Goal: Task Accomplishment & Management: Complete application form

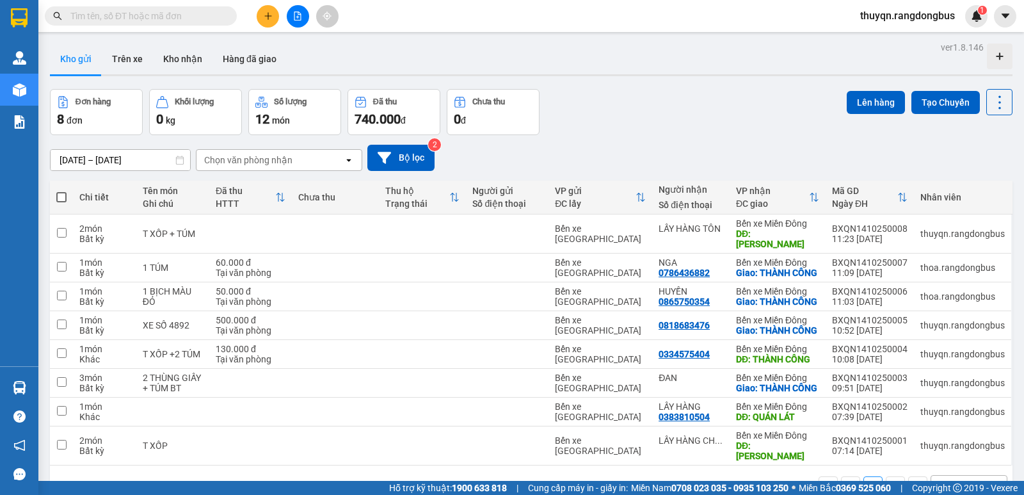
click at [61, 195] on span at bounding box center [61, 197] width 10 height 10
click at [61, 191] on input "checkbox" at bounding box center [61, 191] width 0 height 0
checkbox input "true"
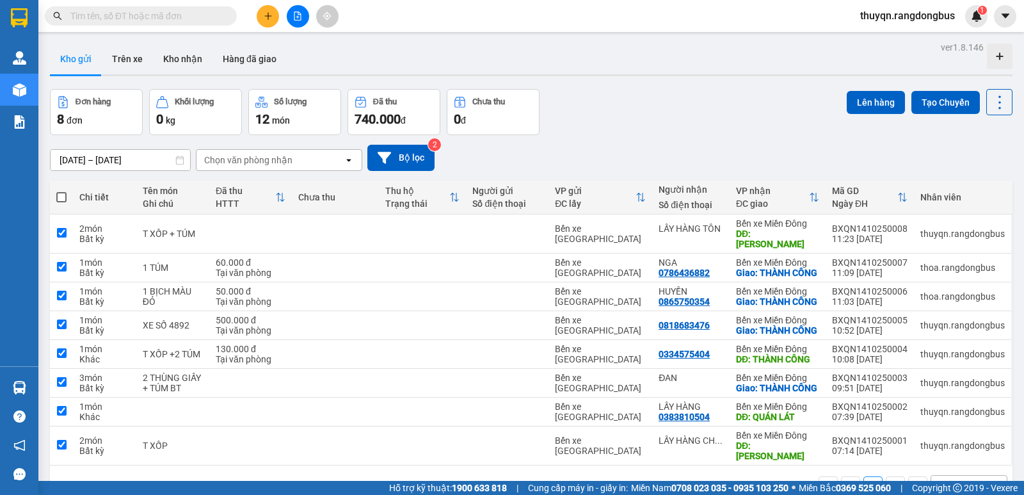
checkbox input "true"
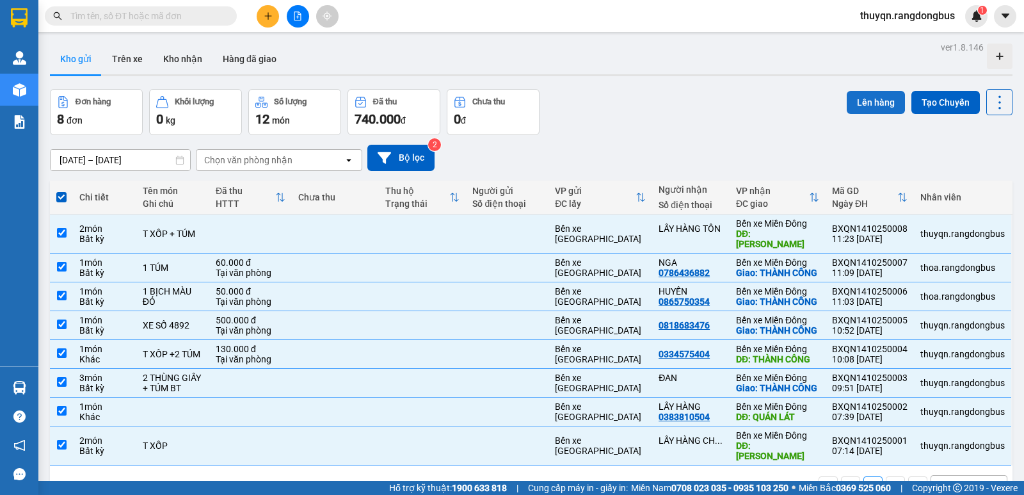
click at [857, 97] on button "Lên hàng" at bounding box center [876, 102] width 58 height 23
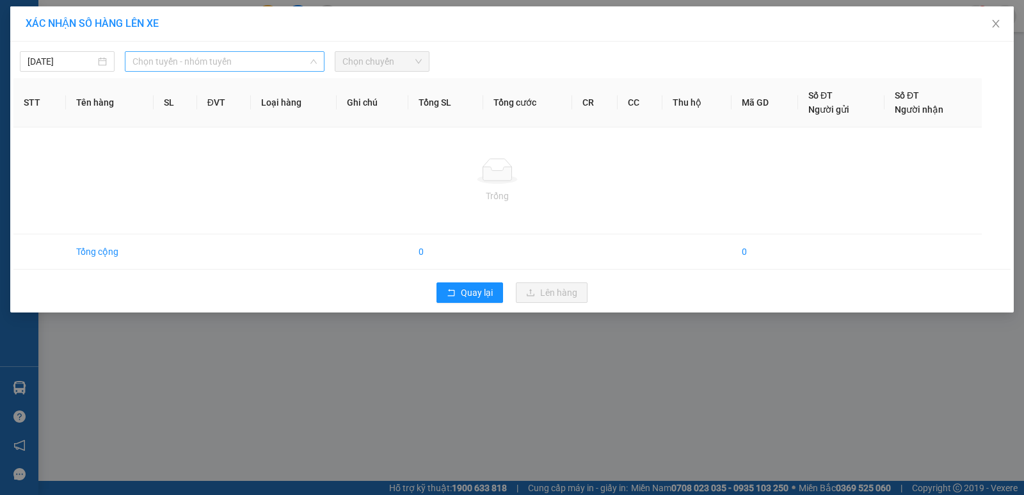
click at [240, 56] on span "Chọn tuyến - nhóm tuyến" at bounding box center [224, 61] width 184 height 19
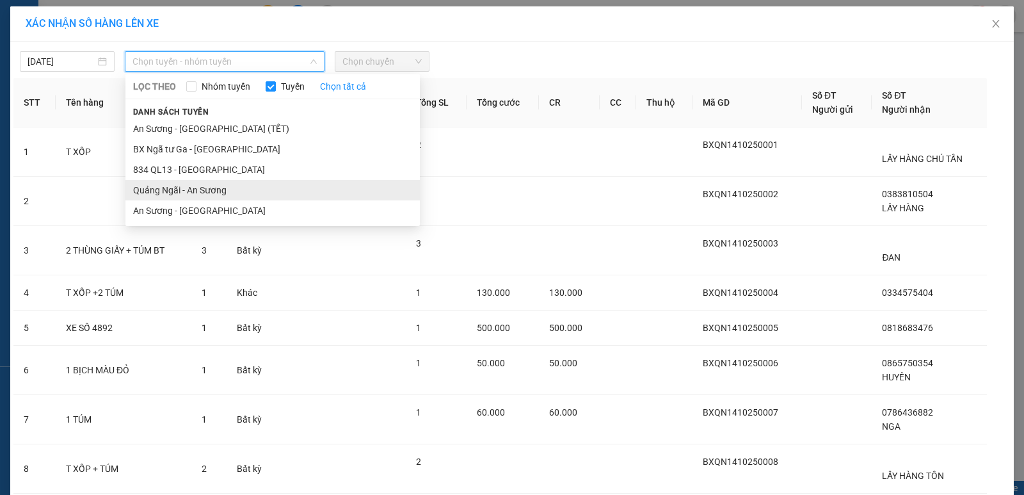
click at [172, 195] on li "Quảng Ngãi - An Sương" at bounding box center [272, 190] width 294 height 20
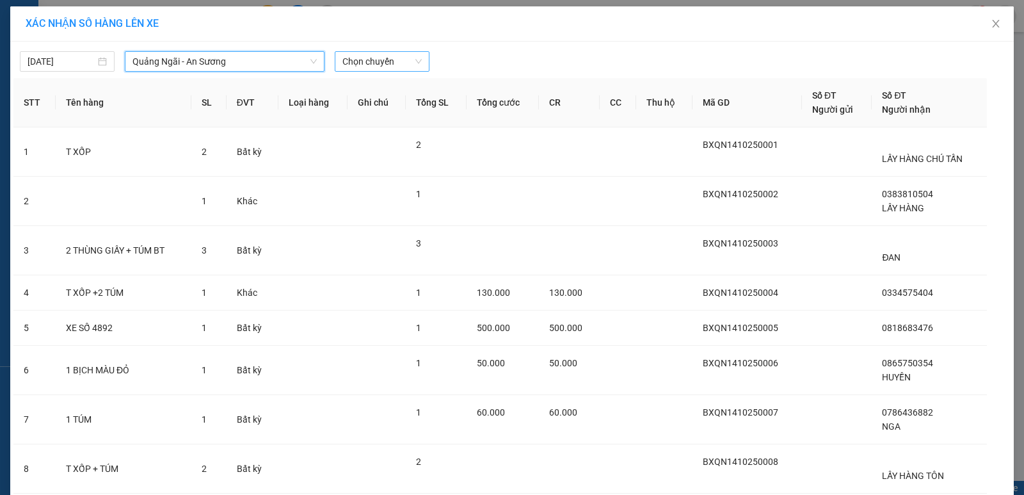
click at [362, 55] on span "Chọn chuyến" at bounding box center [381, 61] width 79 height 19
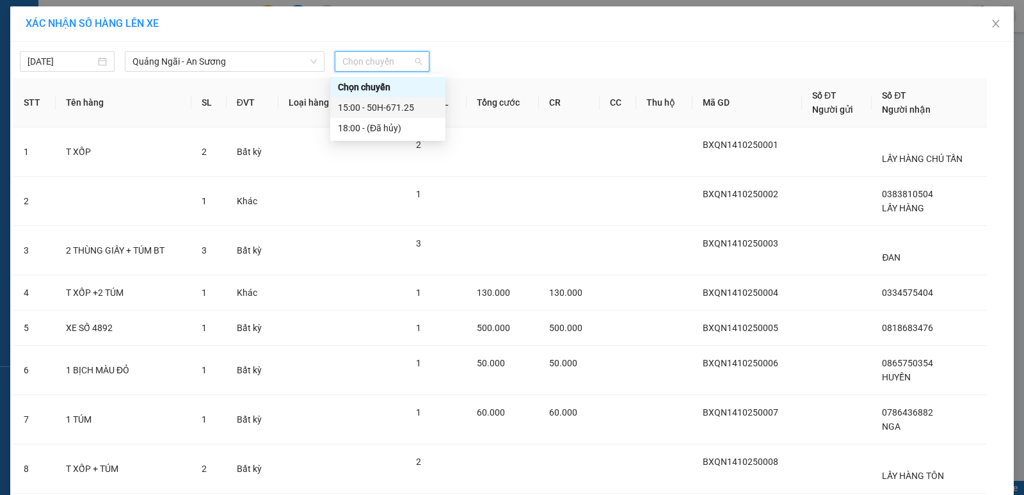
click at [411, 109] on div "15:00 - 50H-671.25" at bounding box center [388, 107] width 100 height 14
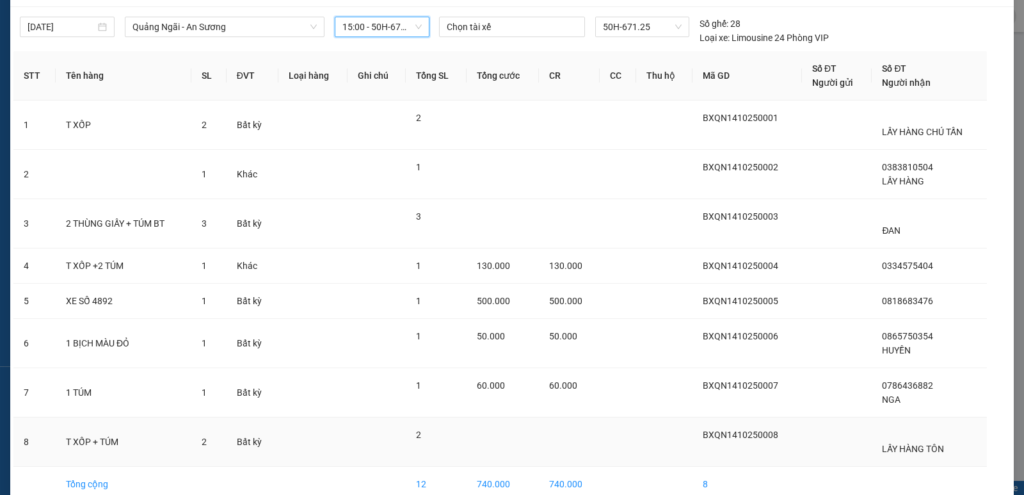
scroll to position [100, 0]
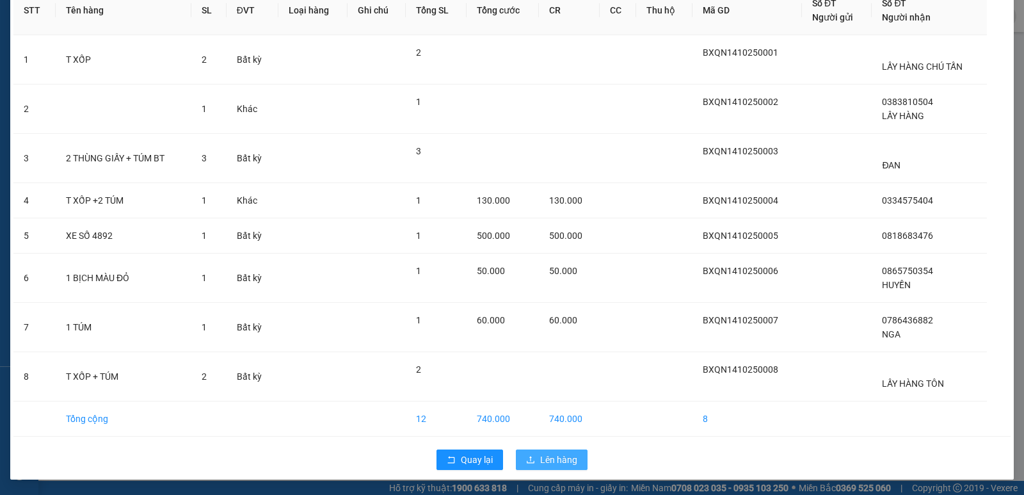
click at [529, 458] on icon "upload" at bounding box center [530, 459] width 9 height 9
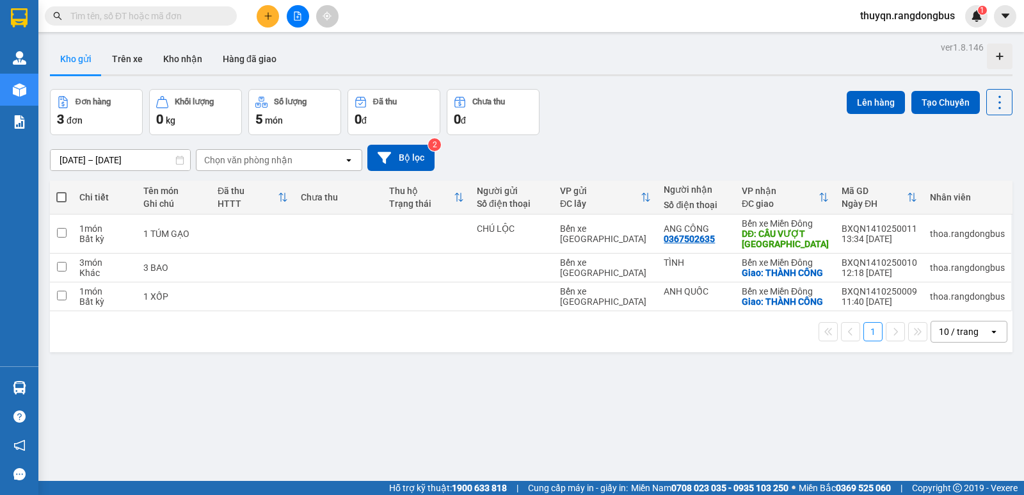
click at [61, 198] on span at bounding box center [61, 197] width 10 height 10
click at [61, 191] on input "checkbox" at bounding box center [61, 191] width 0 height 0
checkbox input "true"
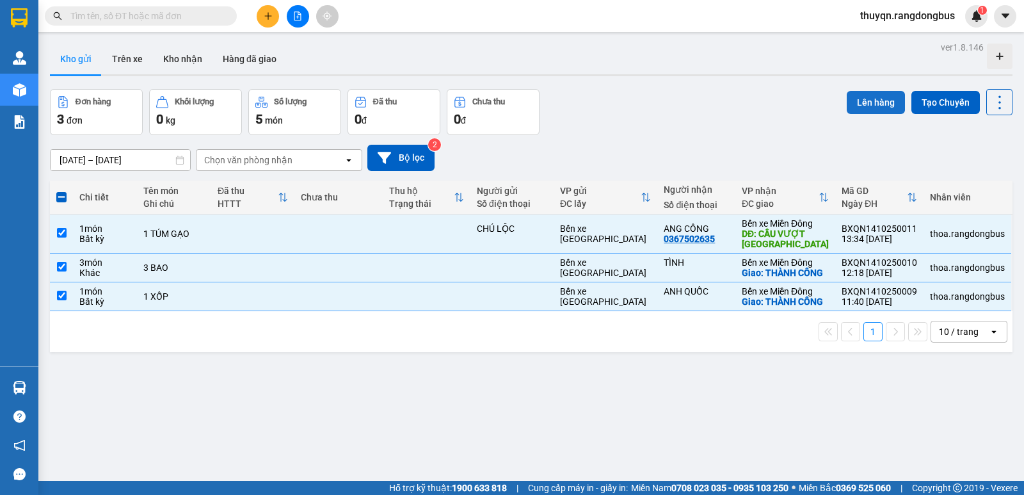
click at [857, 101] on button "Lên hàng" at bounding box center [876, 102] width 58 height 23
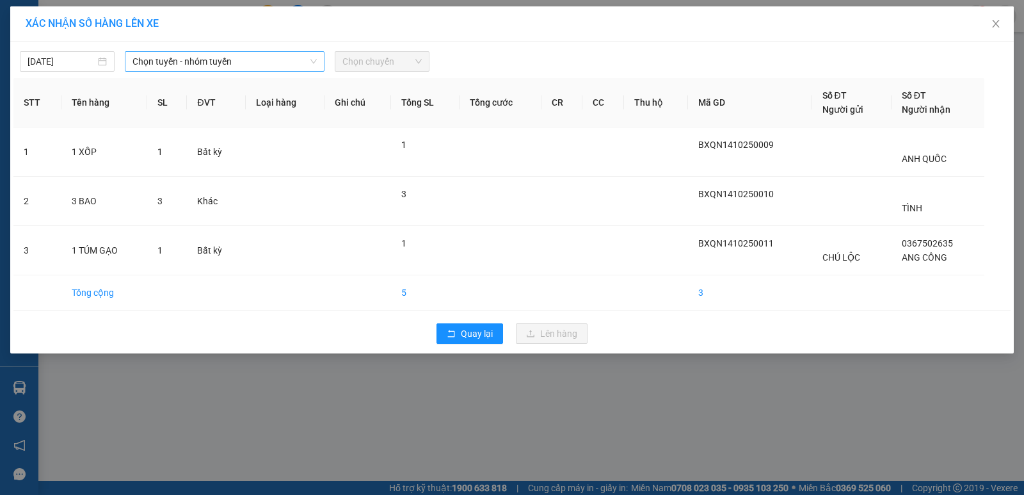
click at [169, 63] on span "Chọn tuyến - nhóm tuyến" at bounding box center [224, 61] width 184 height 19
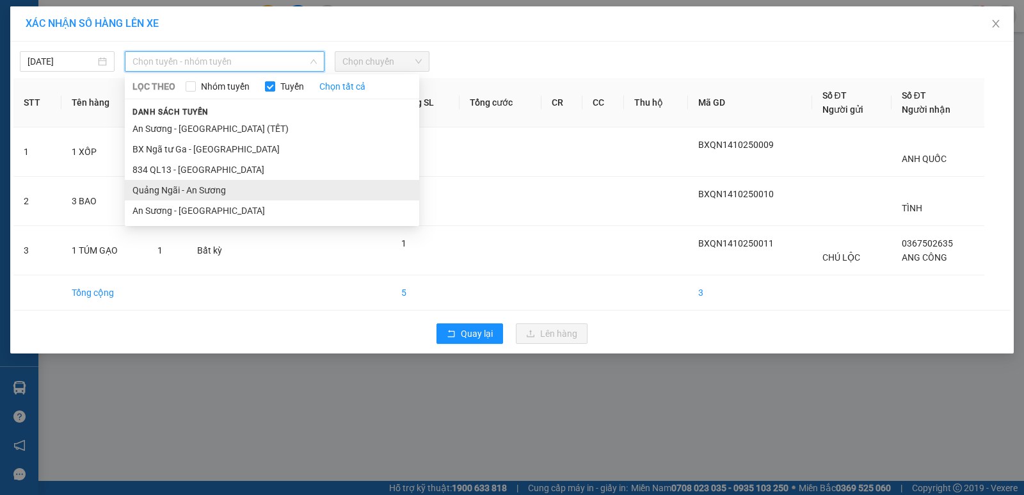
drag, startPoint x: 160, startPoint y: 189, endPoint x: 165, endPoint y: 177, distance: 13.2
click at [159, 187] on li "Quảng Ngãi - An Sương" at bounding box center [272, 190] width 294 height 20
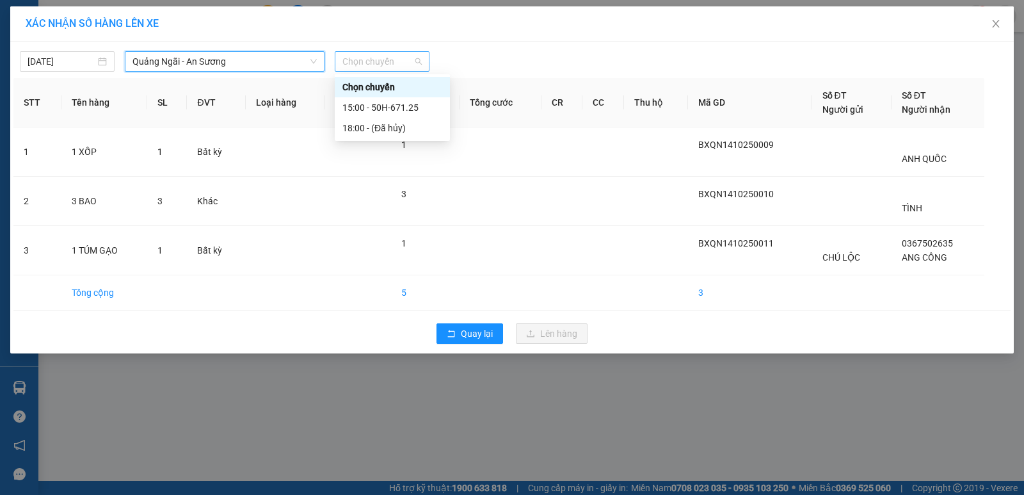
click at [382, 61] on span "Chọn chuyến" at bounding box center [381, 61] width 79 height 19
click at [402, 114] on div "15:00 - 50H-671.25" at bounding box center [392, 107] width 100 height 14
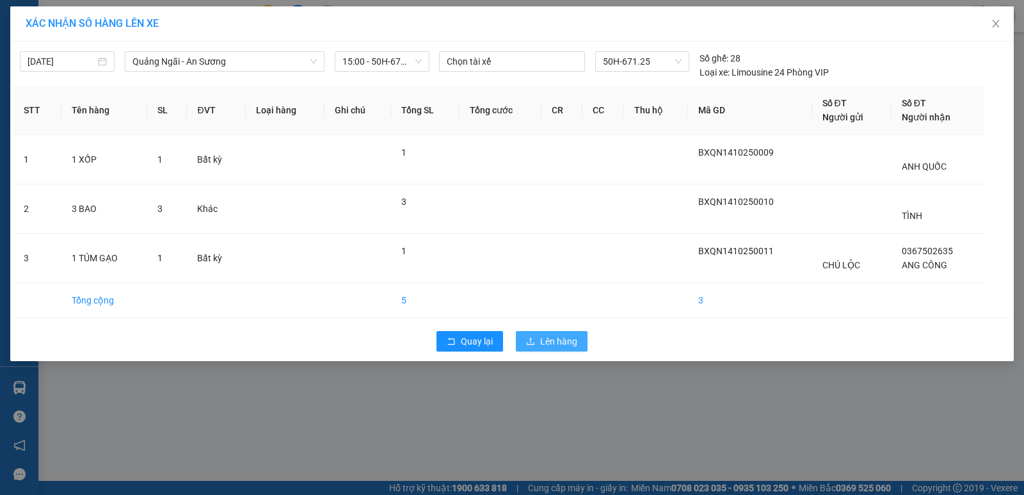
click at [548, 337] on span "Lên hàng" at bounding box center [558, 341] width 37 height 14
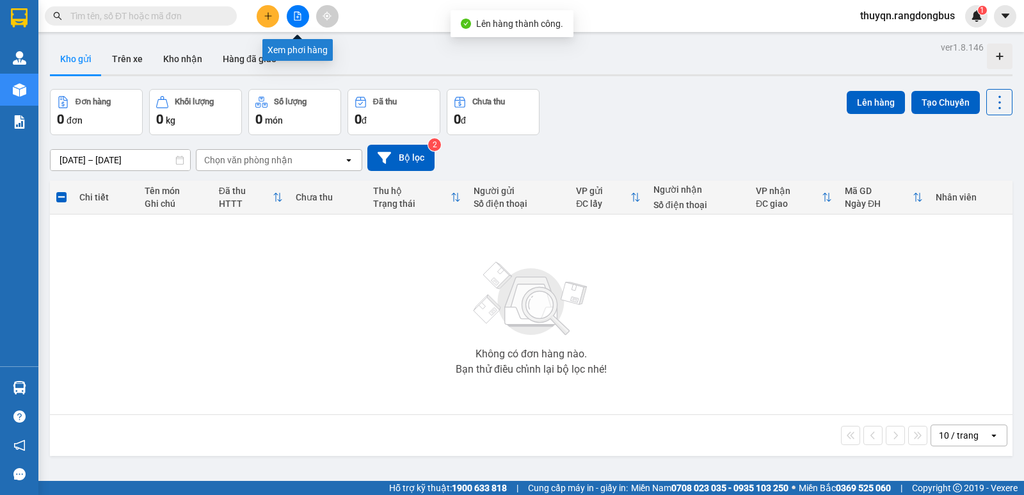
click at [298, 15] on icon "file-add" at bounding box center [297, 16] width 9 height 9
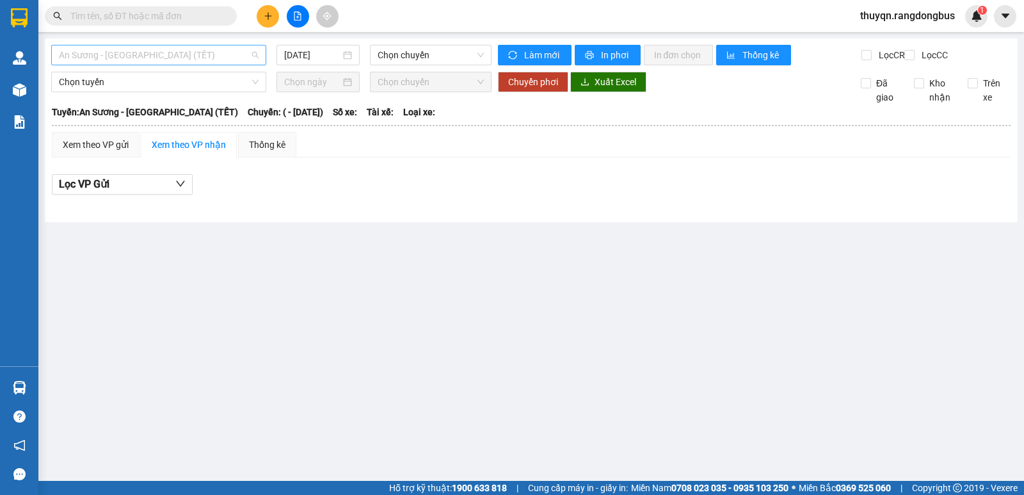
click at [155, 58] on span "An Sương - [GEOGRAPHIC_DATA] (TẾT)" at bounding box center [159, 54] width 200 height 19
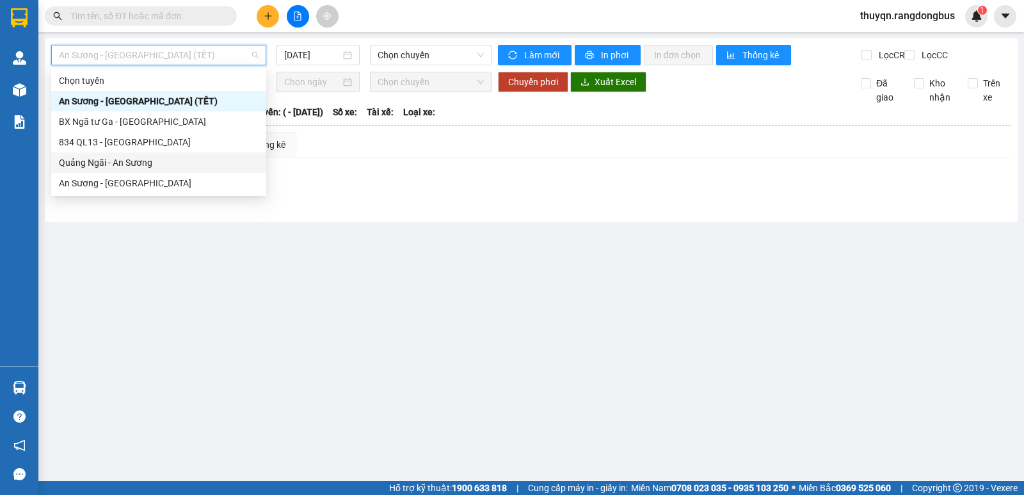
click at [115, 163] on div "Quảng Ngãi - An Sương" at bounding box center [159, 162] width 200 height 14
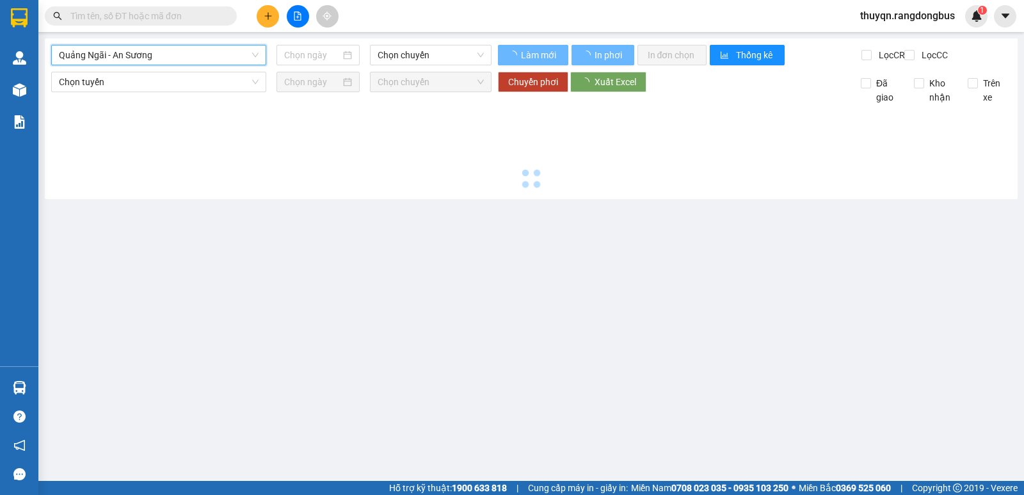
type input "[DATE]"
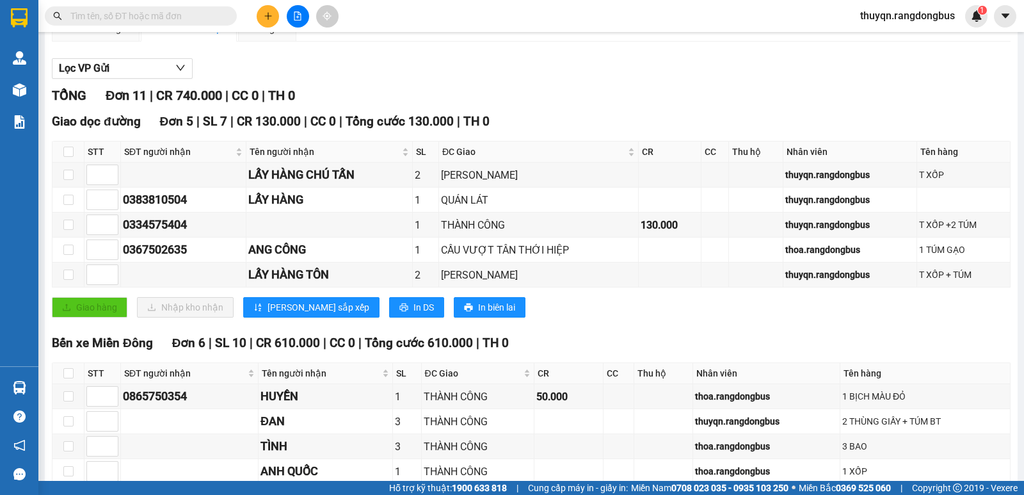
scroll to position [128, 0]
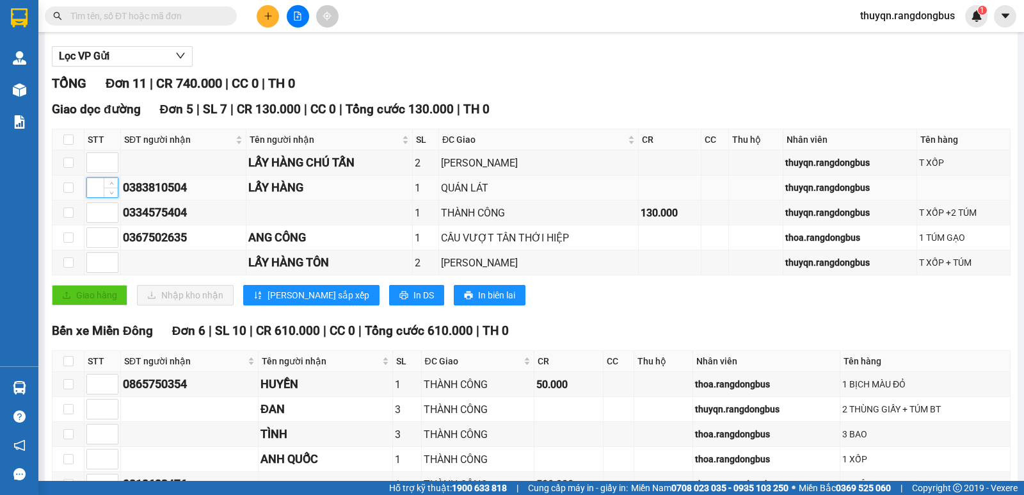
click at [87, 197] on input at bounding box center [102, 187] width 31 height 19
type input "1"
click at [97, 172] on input at bounding box center [102, 162] width 31 height 19
type input "2"
click at [98, 271] on input at bounding box center [102, 262] width 31 height 19
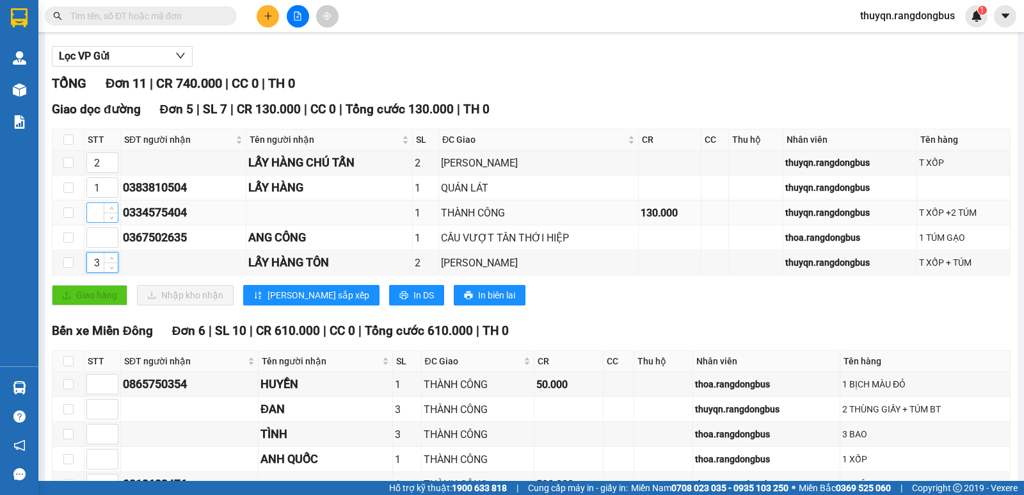
type input "3"
click at [94, 222] on input at bounding box center [102, 212] width 31 height 19
type input "4"
click at [89, 246] on input at bounding box center [102, 237] width 31 height 19
type input "5"
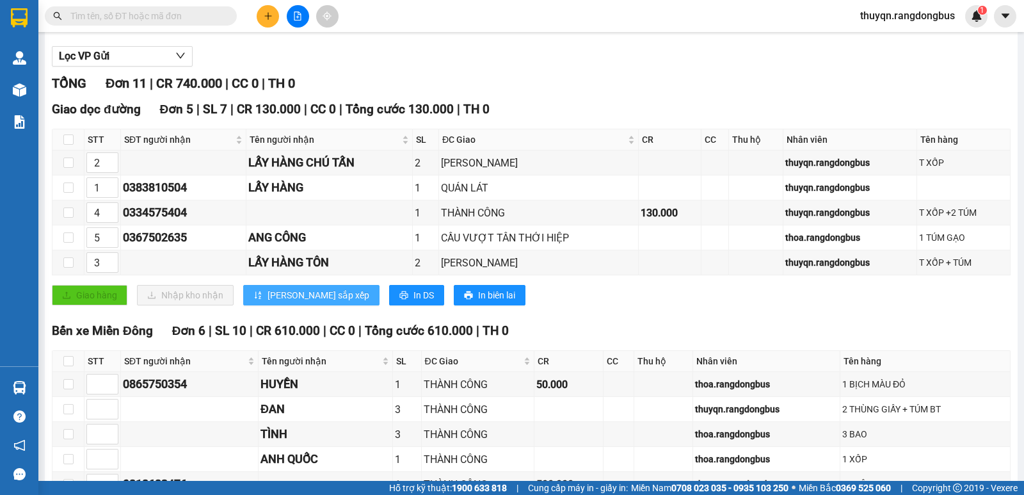
click at [284, 301] on span "[PERSON_NAME] sắp xếp" at bounding box center [318, 295] width 102 height 14
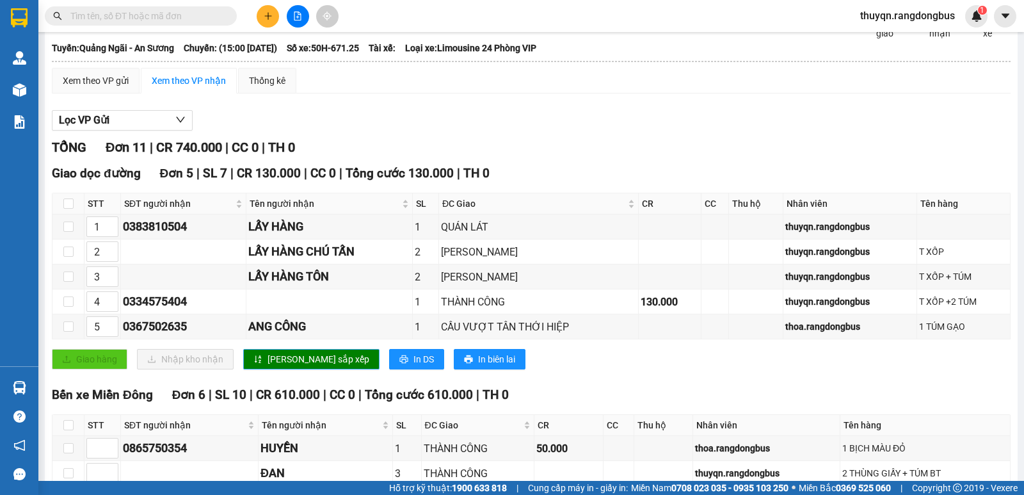
scroll to position [0, 0]
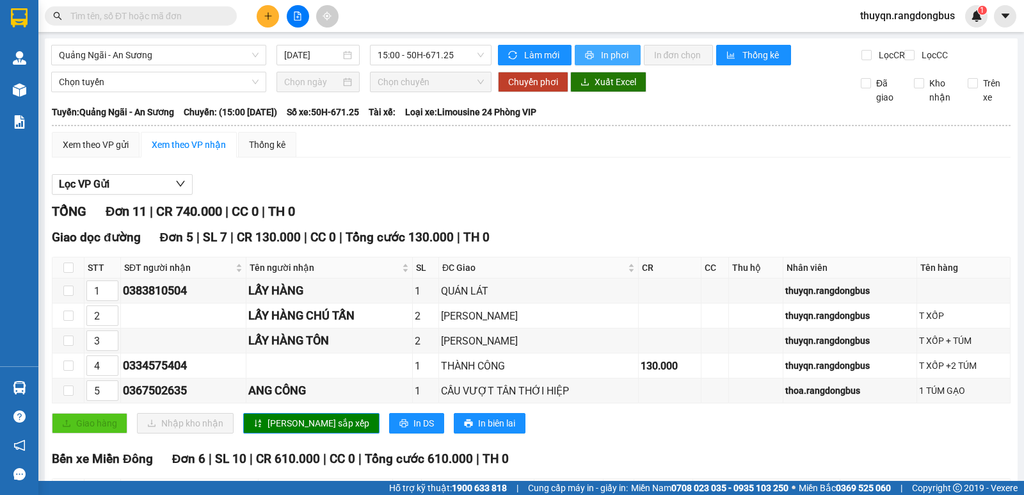
click at [606, 49] on span "In phơi" at bounding box center [615, 55] width 29 height 14
click at [266, 19] on icon "plus" at bounding box center [268, 16] width 9 height 9
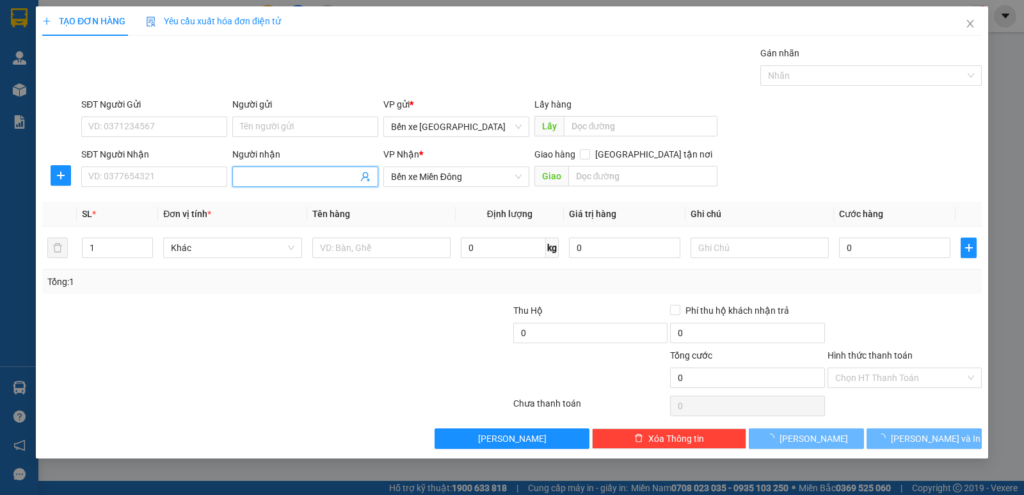
click at [257, 171] on input "Người nhận" at bounding box center [299, 177] width 118 height 14
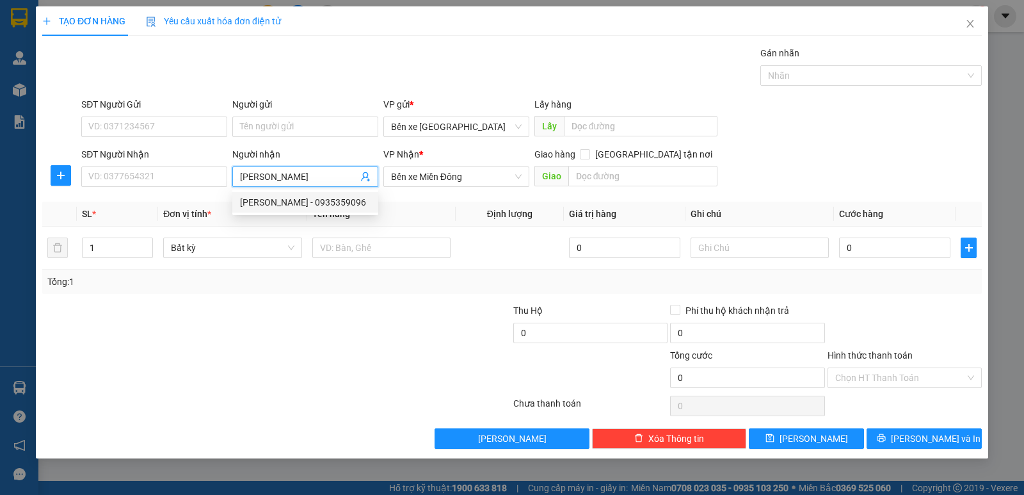
click at [284, 181] on input "[PERSON_NAME]" at bounding box center [299, 177] width 118 height 14
type input "C"
click at [166, 175] on input "SĐT Người Nhận" at bounding box center [154, 176] width 146 height 20
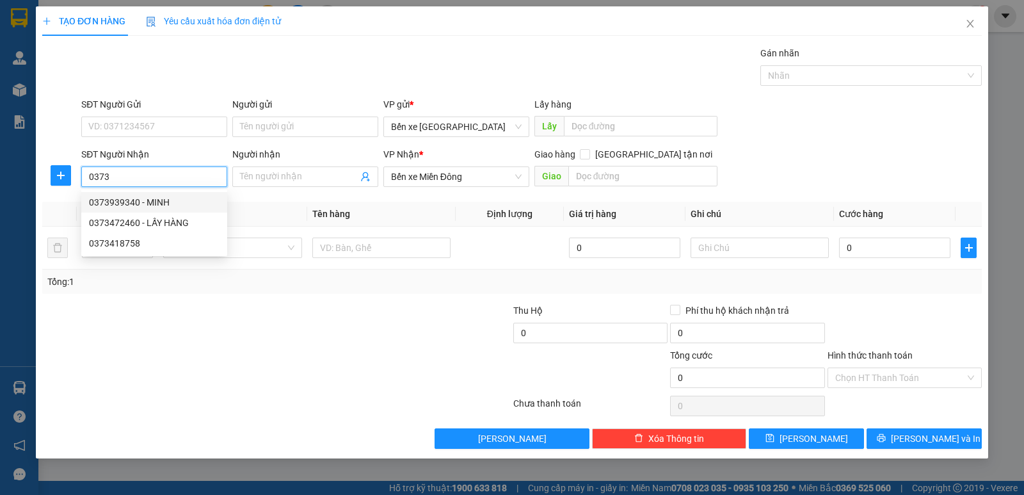
click at [166, 203] on div "0373939340 - MINH" at bounding box center [154, 202] width 131 height 14
type input "0373939340"
type input "MINH"
type input "LIÊN HƯƠNG"
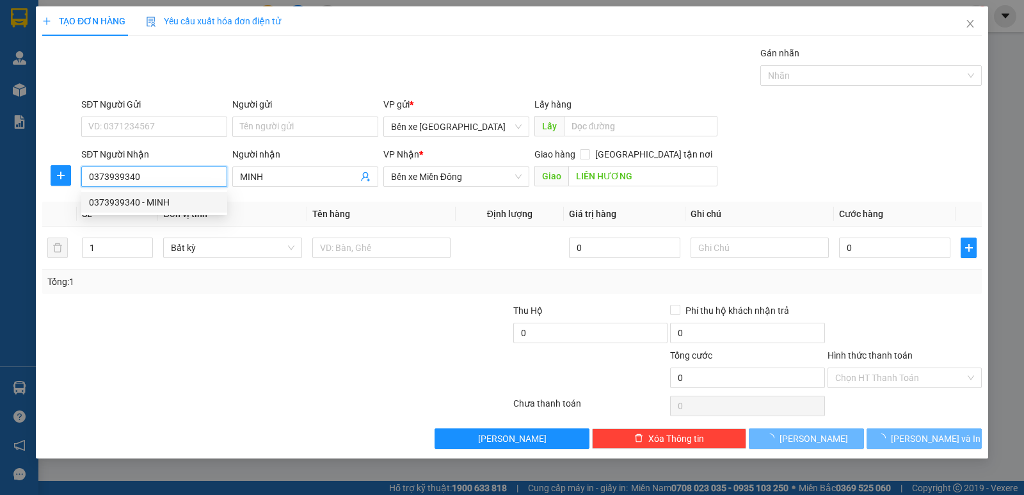
type input "600.000"
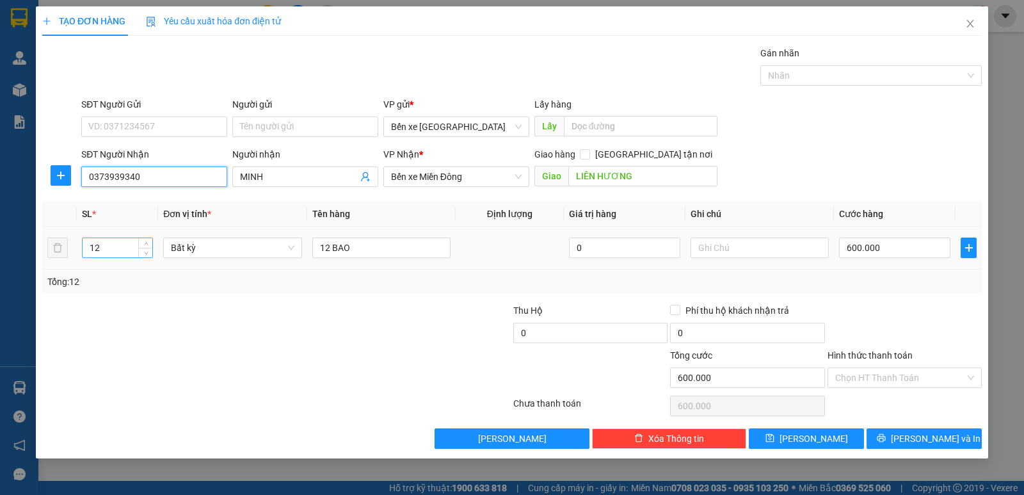
type input "0373939340"
click at [119, 246] on input "12" at bounding box center [118, 247] width 70 height 19
type input "14"
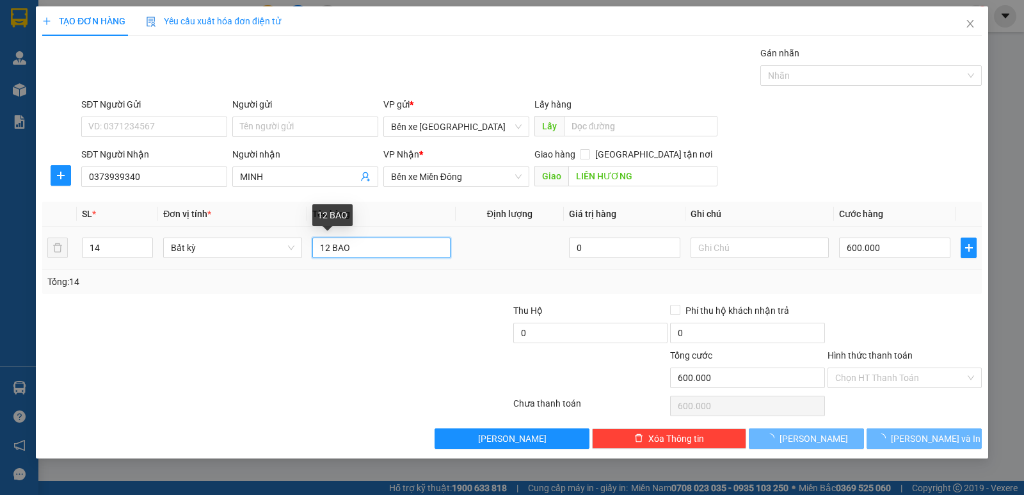
click at [381, 249] on input "12 BAO" at bounding box center [381, 247] width 138 height 20
type input "0"
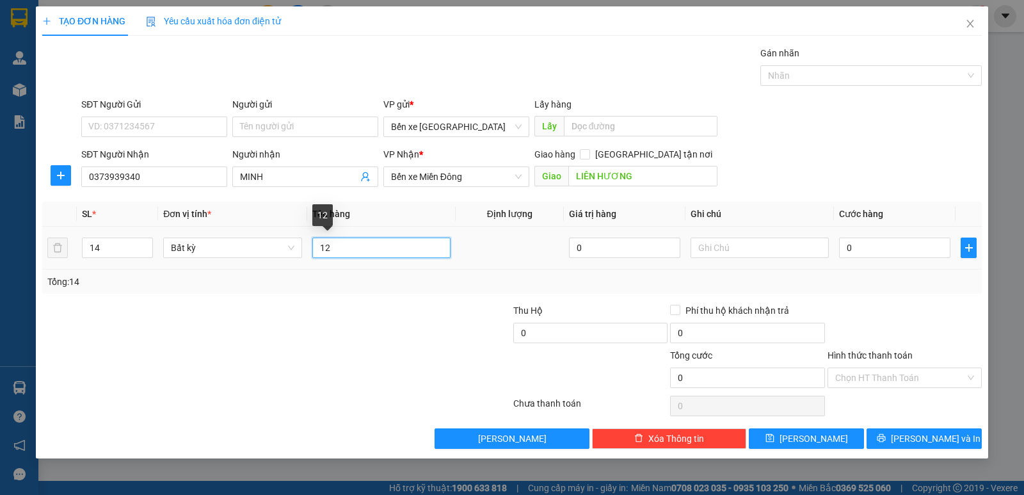
type input "1"
type input "BAO"
click at [850, 248] on input "0" at bounding box center [894, 247] width 111 height 20
type input "7"
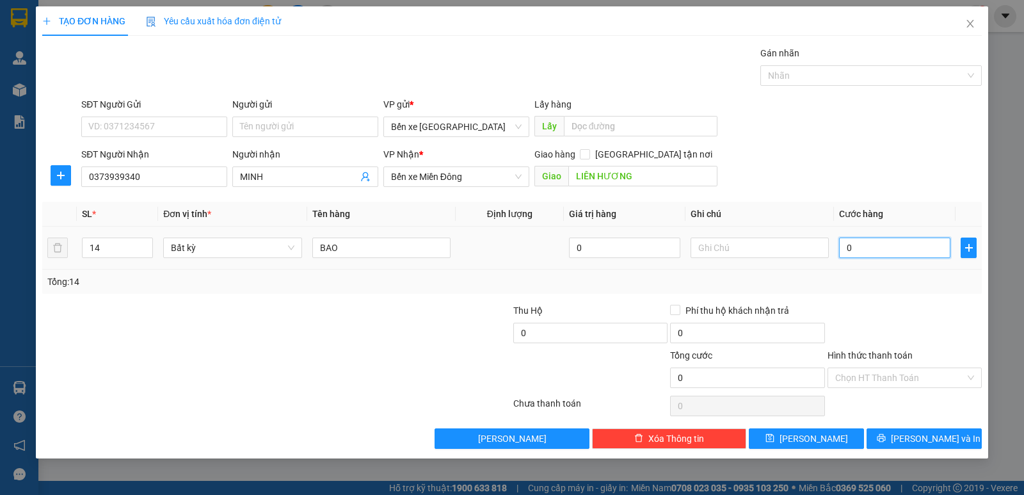
type input "7"
type input "70"
type input "700"
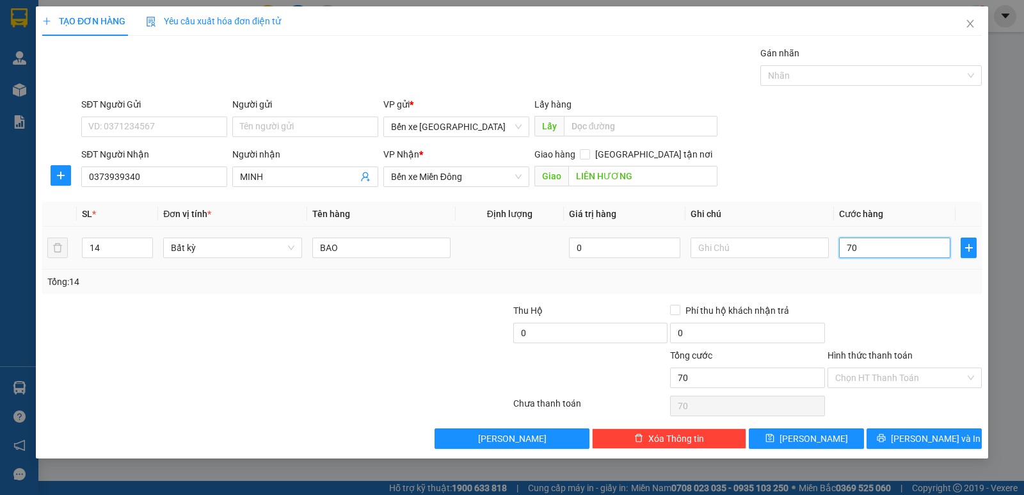
type input "700"
type input "700.000"
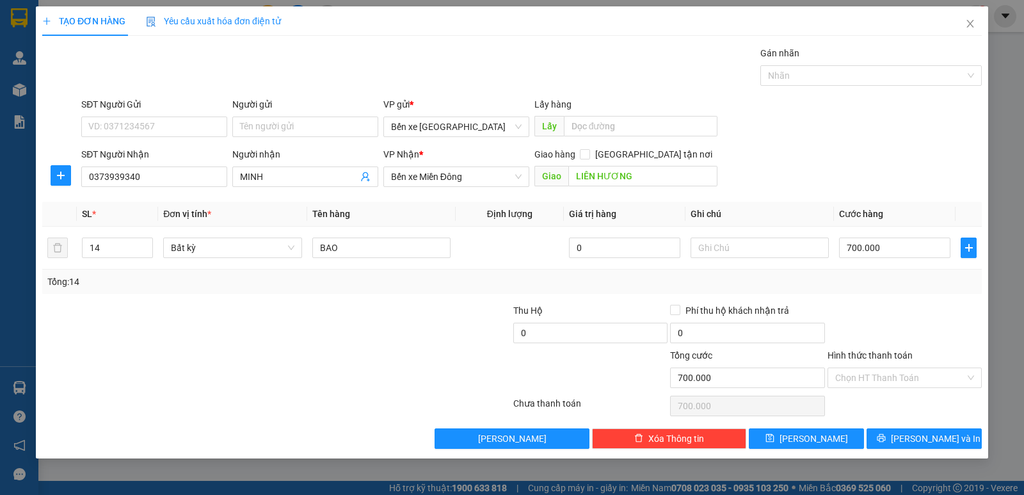
click at [916, 298] on div "Transit Pickup Surcharge Ids Transit Deliver Surcharge Ids Transit Deliver Surc…" at bounding box center [511, 247] width 939 height 402
click at [880, 356] on label "Hình thức thanh toán" at bounding box center [869, 355] width 85 height 10
click at [880, 368] on input "Hình thức thanh toán" at bounding box center [900, 377] width 130 height 19
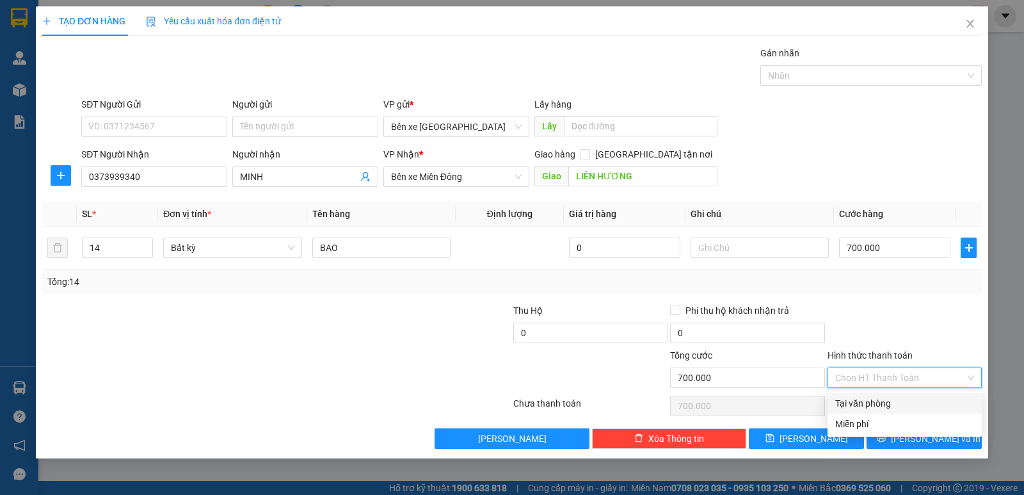
click at [854, 399] on div "Tại văn phòng" at bounding box center [904, 403] width 139 height 14
type input "0"
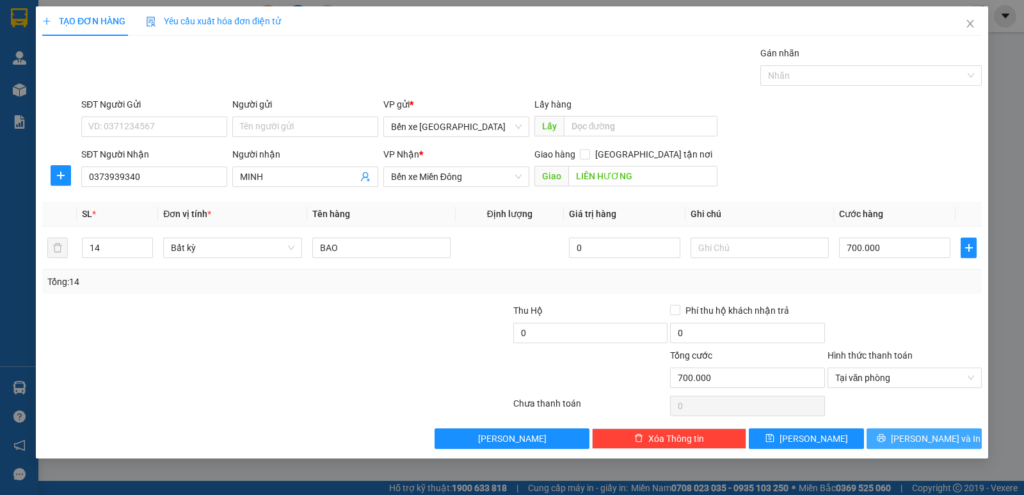
click at [922, 438] on span "[PERSON_NAME] và In" at bounding box center [936, 438] width 90 height 14
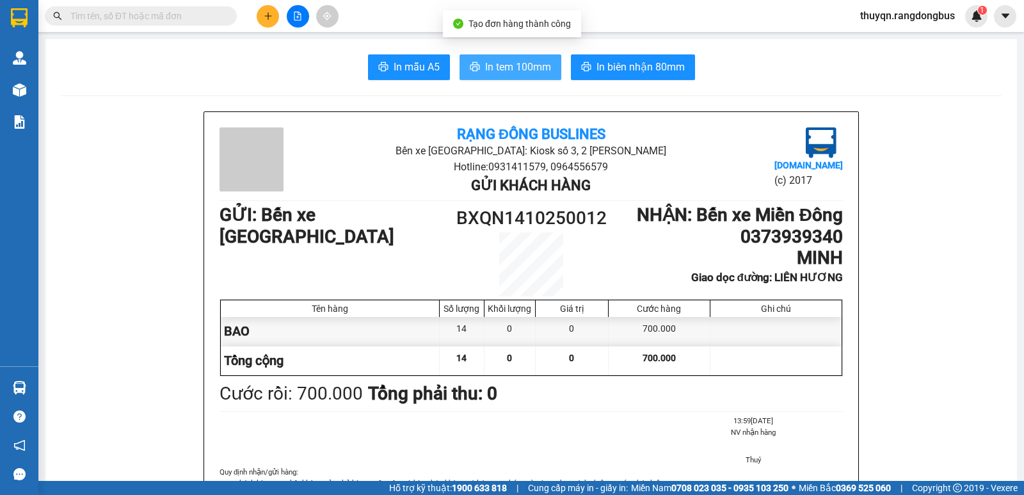
click at [485, 65] on span "In tem 100mm" at bounding box center [518, 67] width 66 height 16
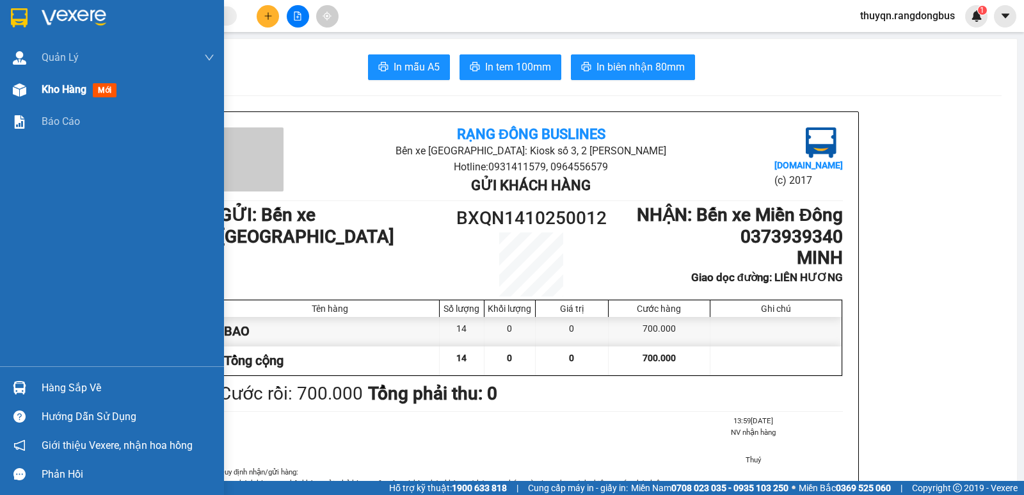
click at [60, 90] on span "Kho hàng" at bounding box center [64, 89] width 45 height 12
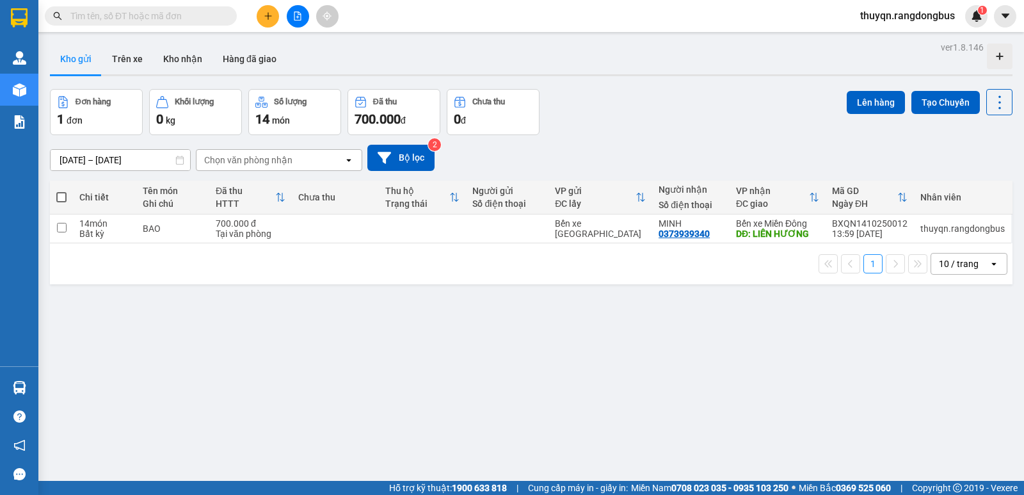
click at [59, 194] on span at bounding box center [61, 197] width 10 height 10
click at [61, 191] on input "checkbox" at bounding box center [61, 191] width 0 height 0
checkbox input "true"
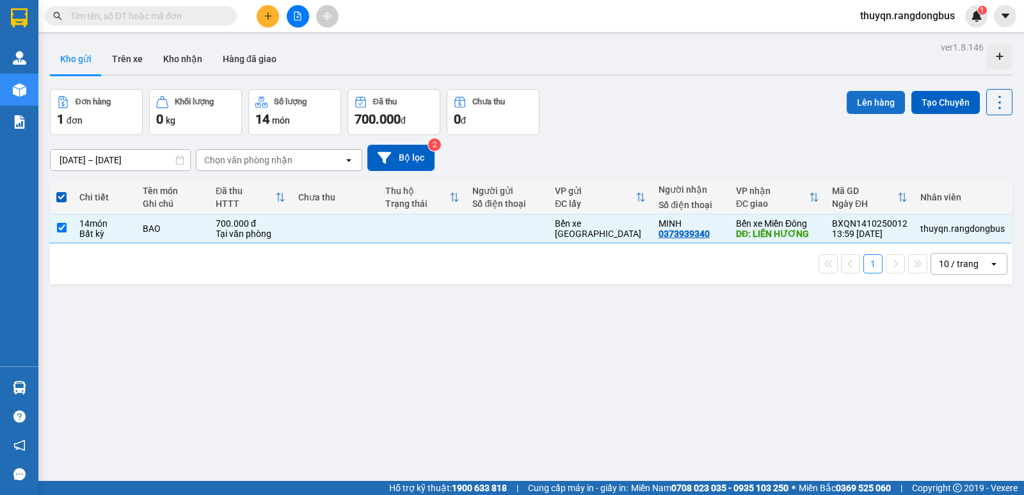
click at [866, 102] on button "Lên hàng" at bounding box center [876, 102] width 58 height 23
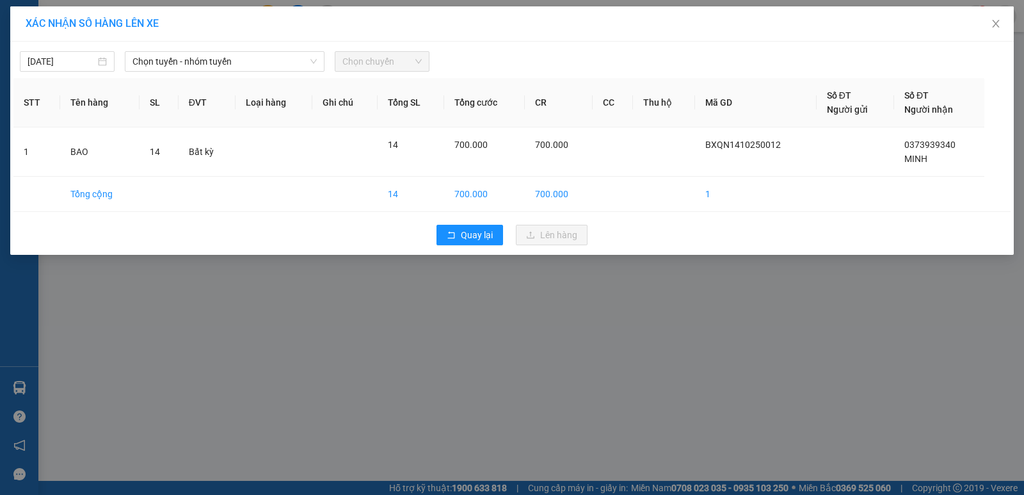
click at [243, 51] on div "[DATE] Chọn tuyến - nhóm tuyến Chọn chuyến" at bounding box center [511, 58] width 997 height 27
click at [241, 60] on span "Chọn tuyến - nhóm tuyến" at bounding box center [224, 61] width 184 height 19
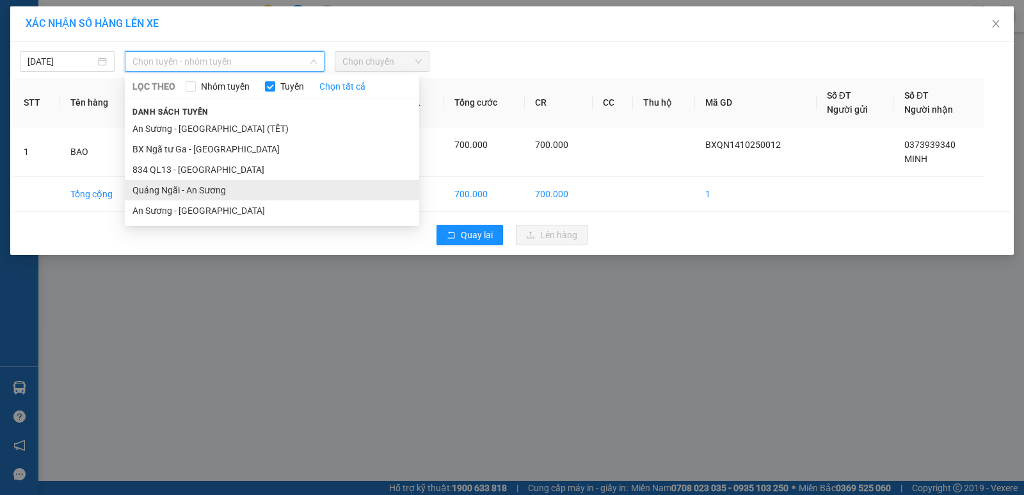
drag, startPoint x: 170, startPoint y: 188, endPoint x: 357, endPoint y: 99, distance: 207.8
click at [172, 188] on li "Quảng Ngãi - An Sương" at bounding box center [272, 190] width 294 height 20
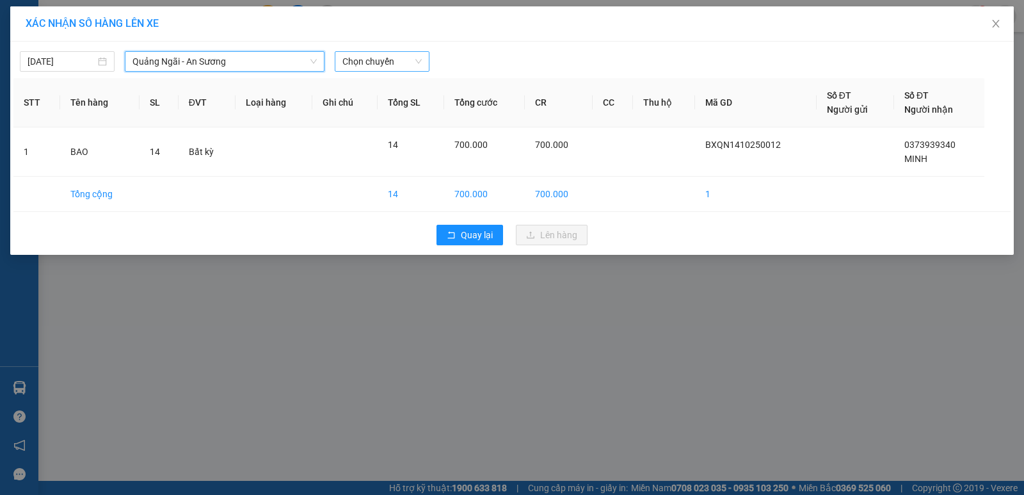
click at [381, 64] on span "Chọn chuyến" at bounding box center [381, 61] width 79 height 19
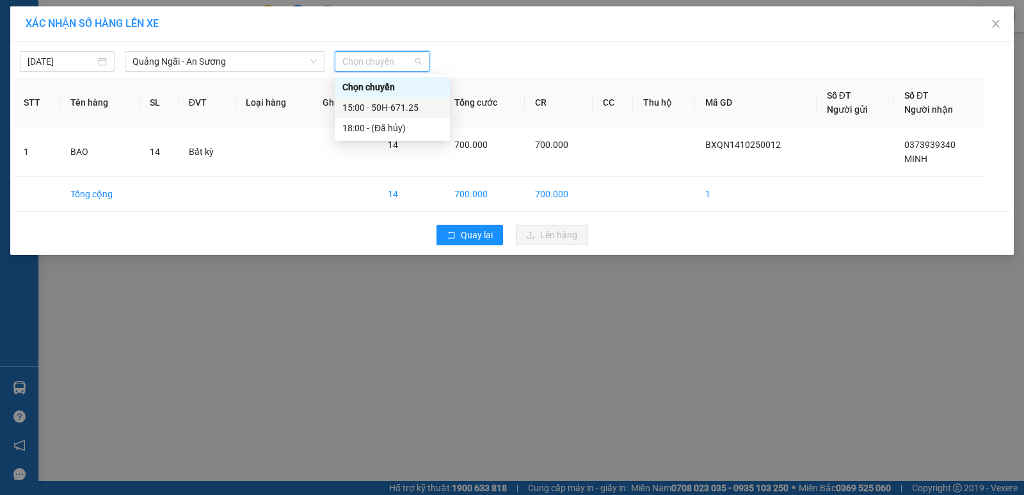
click at [401, 112] on div "15:00 - 50H-671.25" at bounding box center [392, 107] width 100 height 14
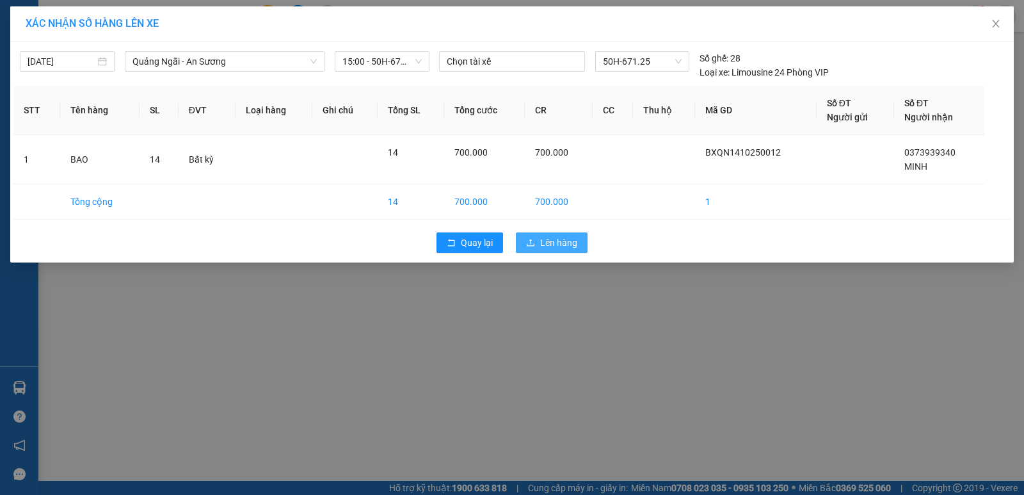
click at [539, 242] on button "Lên hàng" at bounding box center [552, 242] width 72 height 20
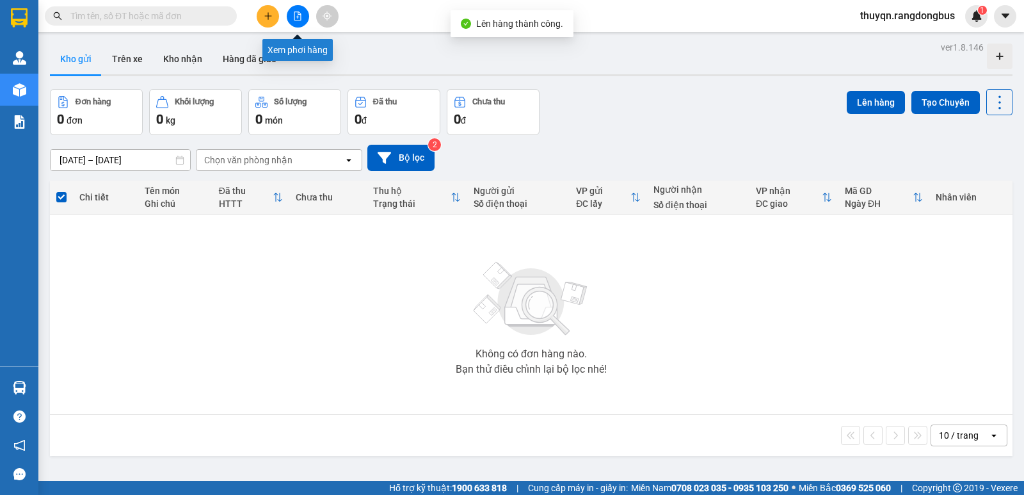
click at [297, 15] on icon "file-add" at bounding box center [297, 16] width 9 height 9
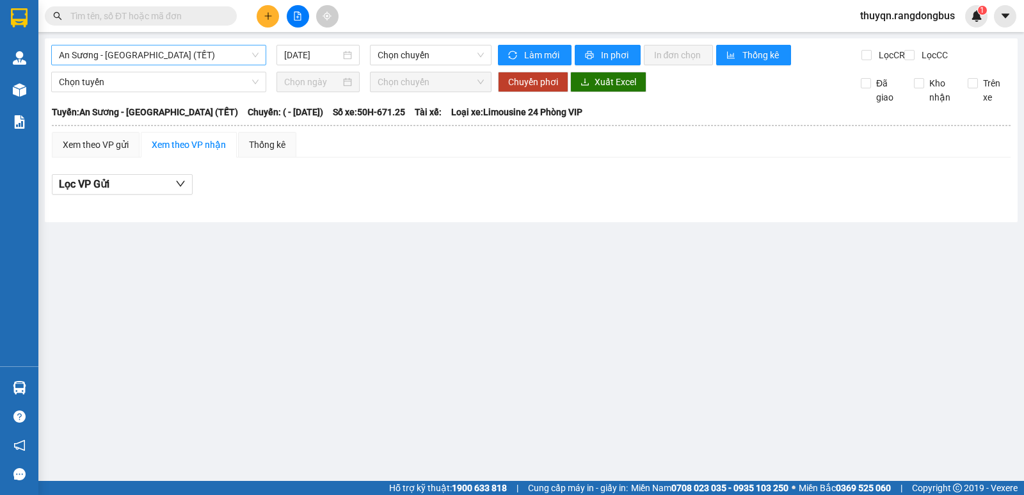
click at [113, 56] on span "An Sương - [GEOGRAPHIC_DATA] (TẾT)" at bounding box center [159, 54] width 200 height 19
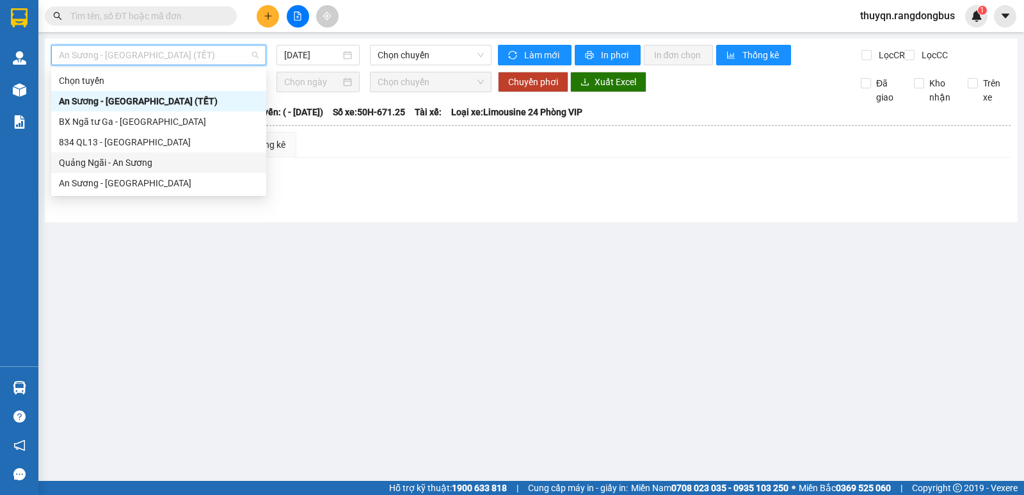
click at [107, 157] on div "Quảng Ngãi - An Sương" at bounding box center [159, 162] width 200 height 14
type input "[DATE]"
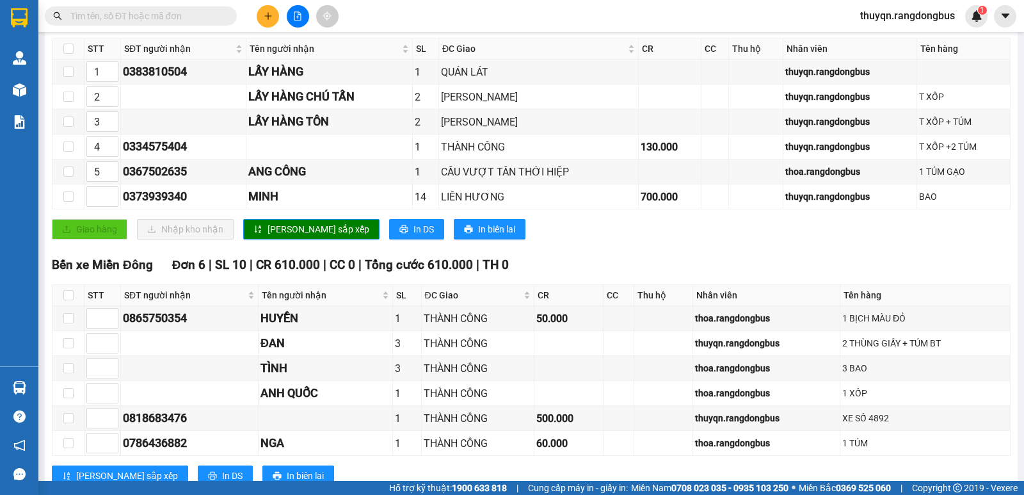
scroll to position [256, 0]
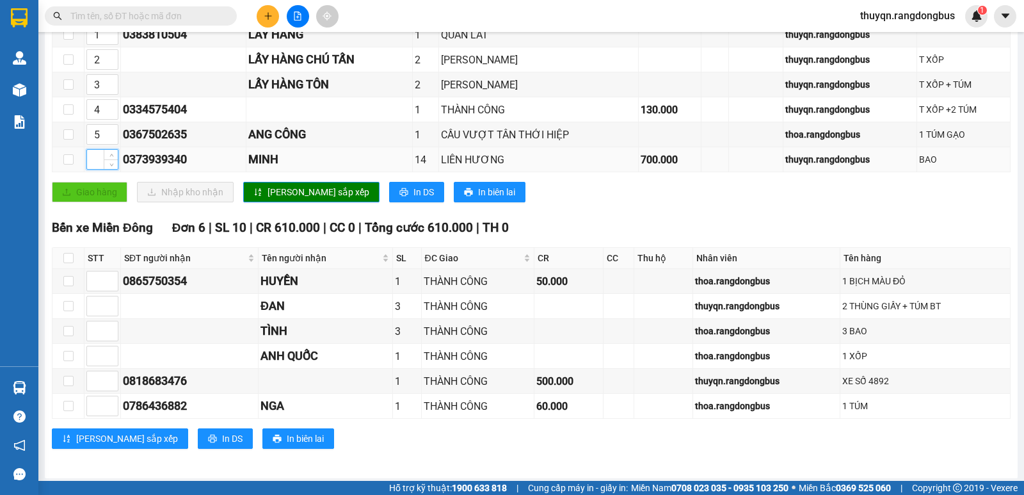
click at [93, 169] on input at bounding box center [102, 159] width 31 height 19
type input "4"
type input "5"
click at [107, 111] on span "Increase Value" at bounding box center [111, 106] width 14 height 12
type input "6"
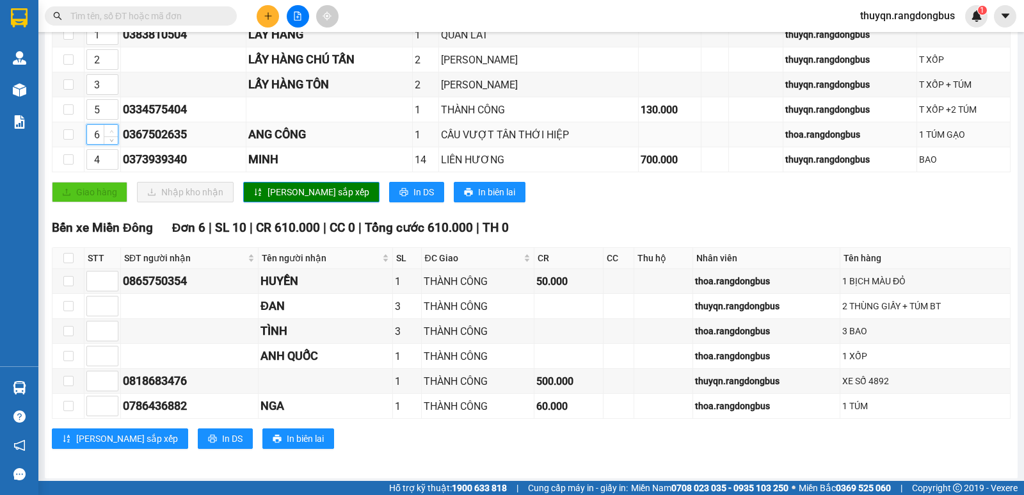
click at [115, 135] on span "up" at bounding box center [112, 131] width 8 height 8
click at [281, 199] on span "[PERSON_NAME] sắp xếp" at bounding box center [318, 192] width 102 height 14
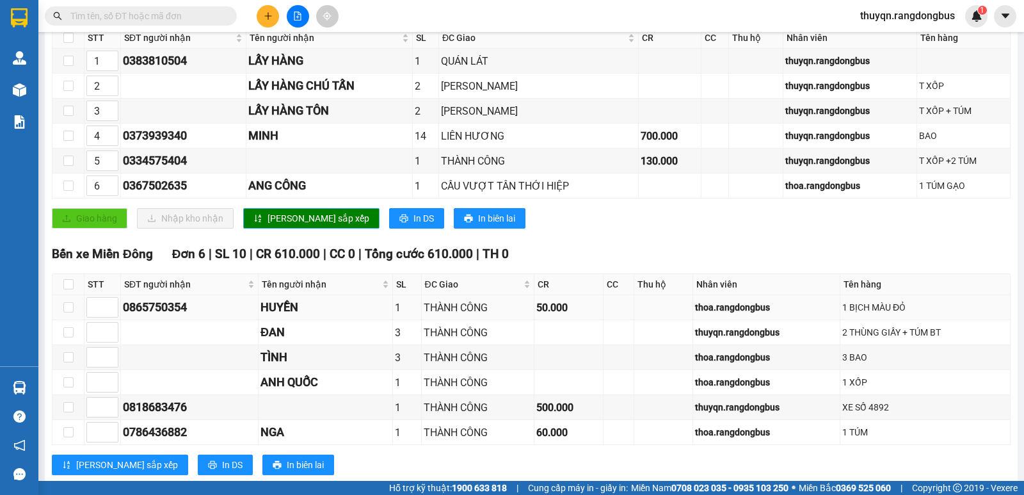
scroll to position [207, 0]
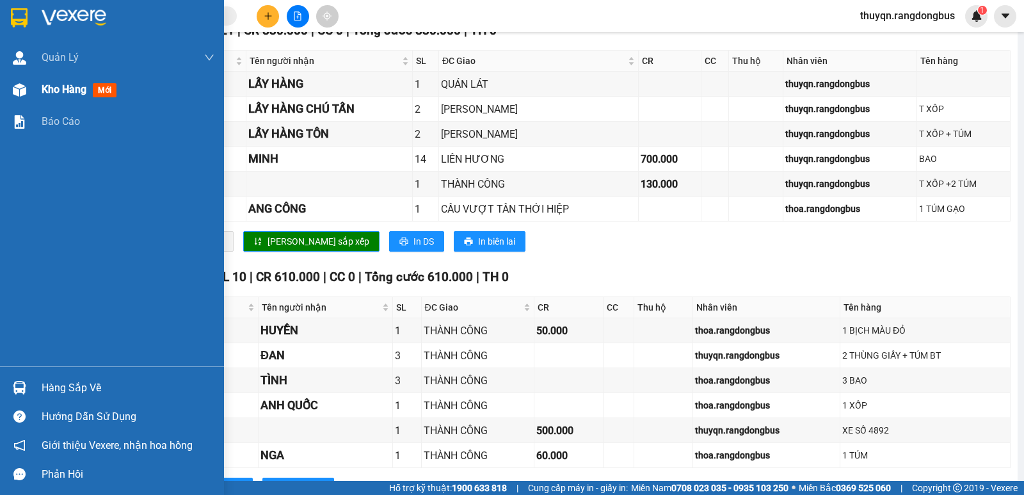
click at [68, 86] on span "Kho hàng" at bounding box center [64, 89] width 45 height 12
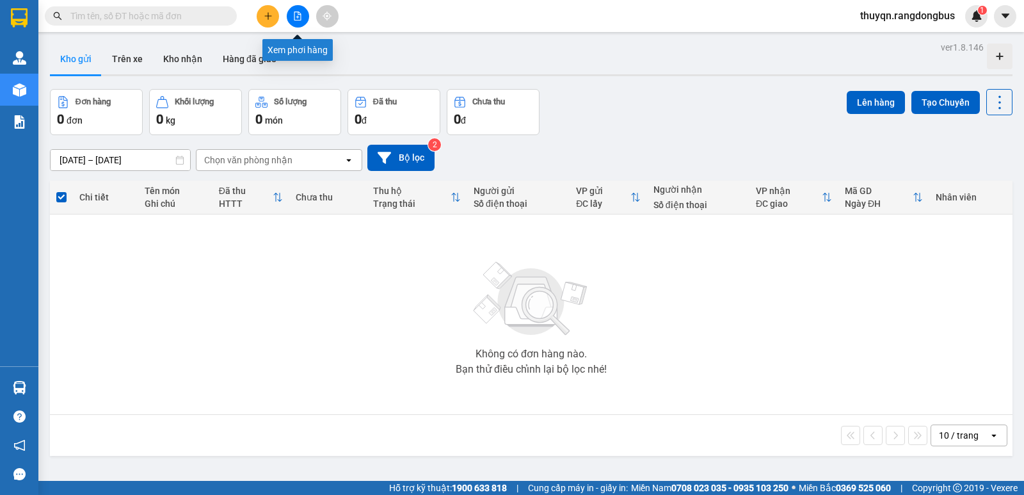
click at [296, 19] on icon "file-add" at bounding box center [297, 16] width 9 height 9
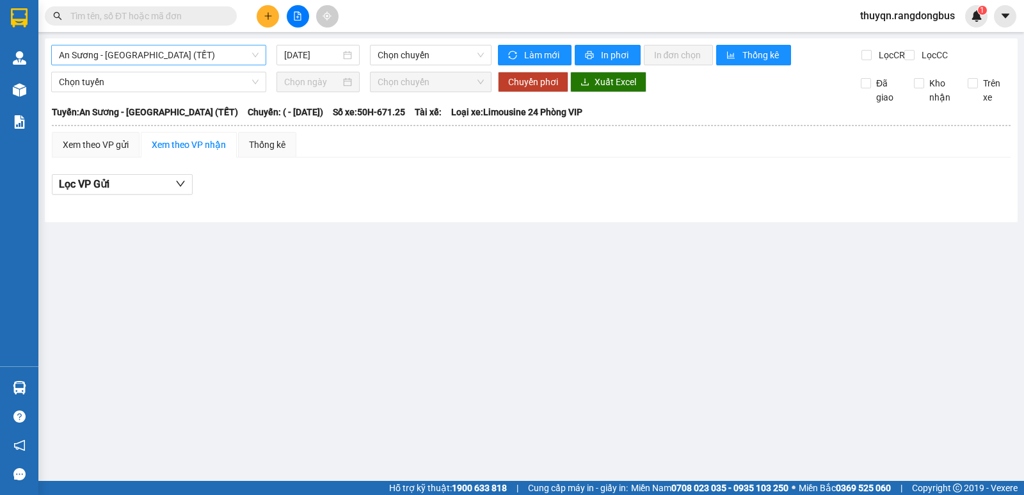
click at [112, 55] on span "An Sương - [GEOGRAPHIC_DATA] (TẾT)" at bounding box center [159, 54] width 200 height 19
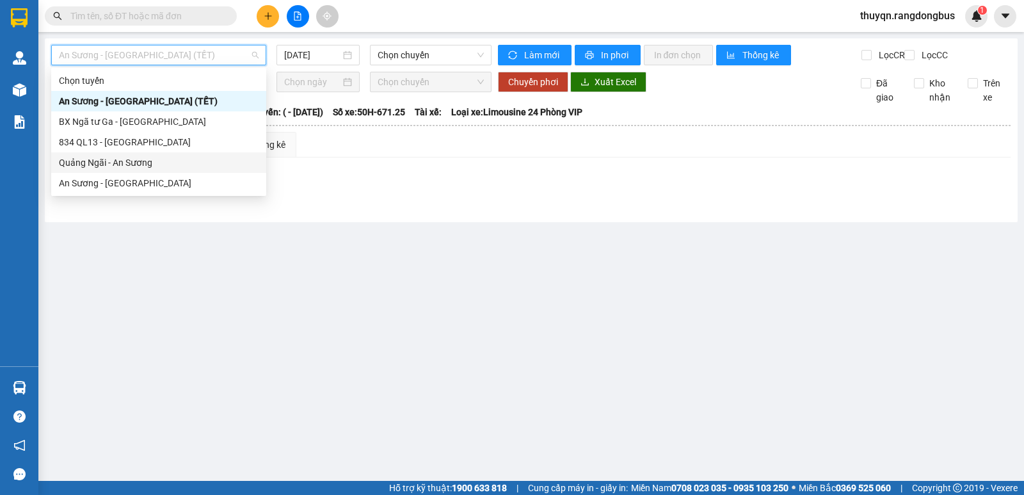
click at [98, 164] on div "Quảng Ngãi - An Sương" at bounding box center [159, 162] width 200 height 14
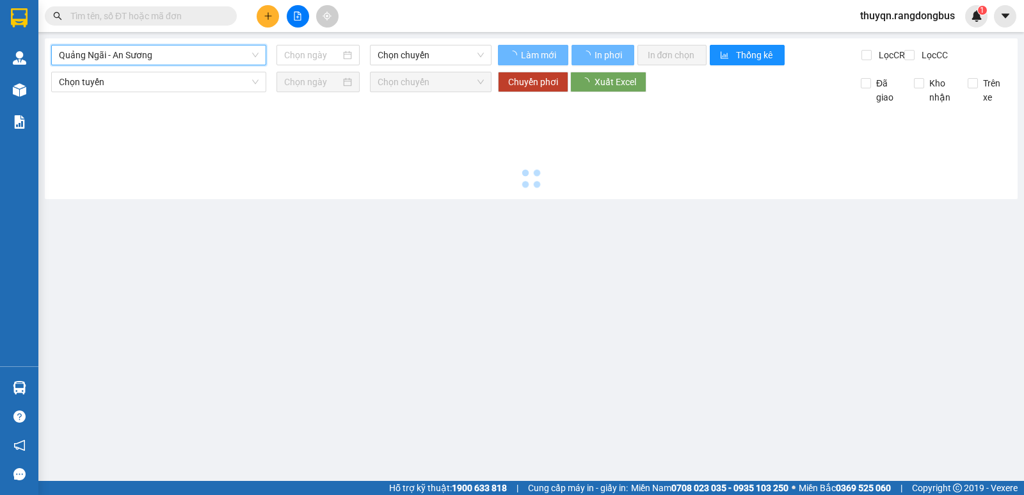
type input "[DATE]"
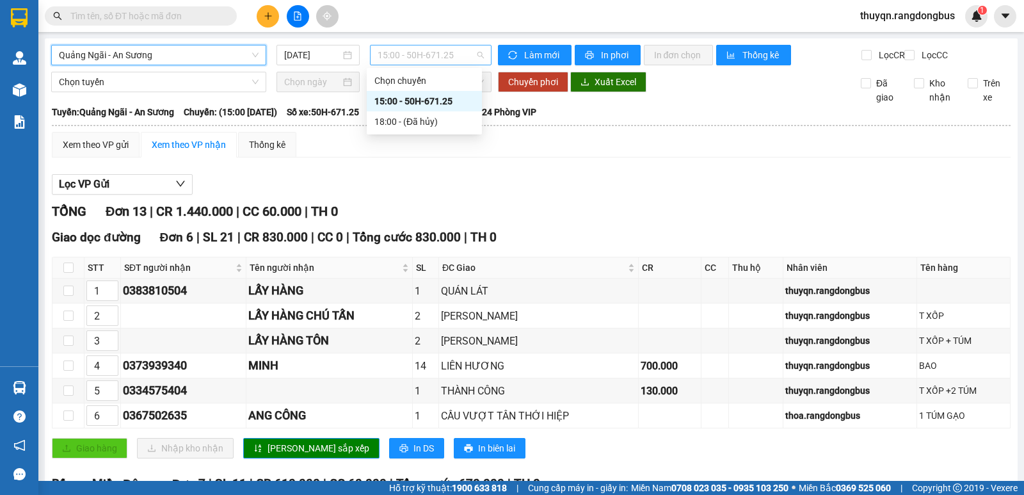
click at [411, 60] on span "15:00 - 50H-671.25" at bounding box center [431, 54] width 106 height 19
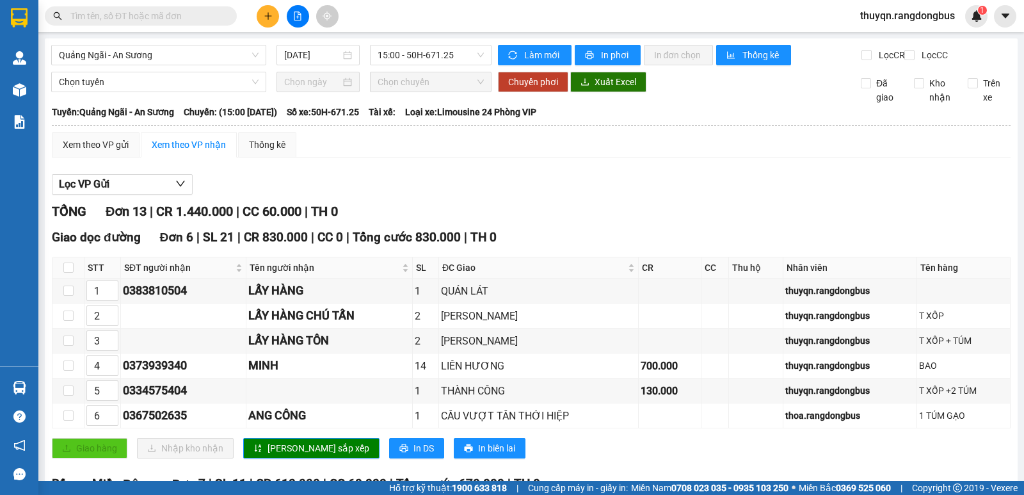
click at [607, 195] on div "Lọc VP Gửi" at bounding box center [531, 184] width 959 height 21
click at [612, 55] on span "In phơi" at bounding box center [615, 55] width 29 height 14
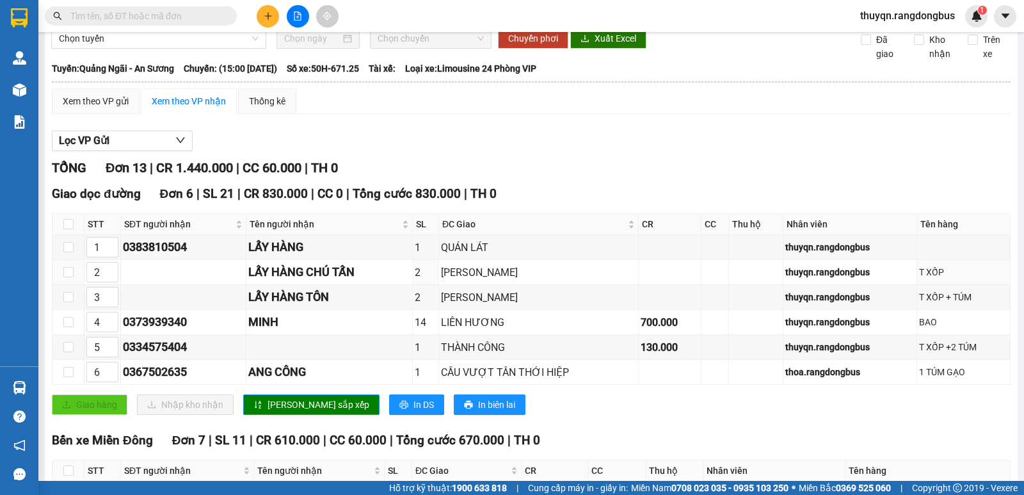
scroll to position [40, 0]
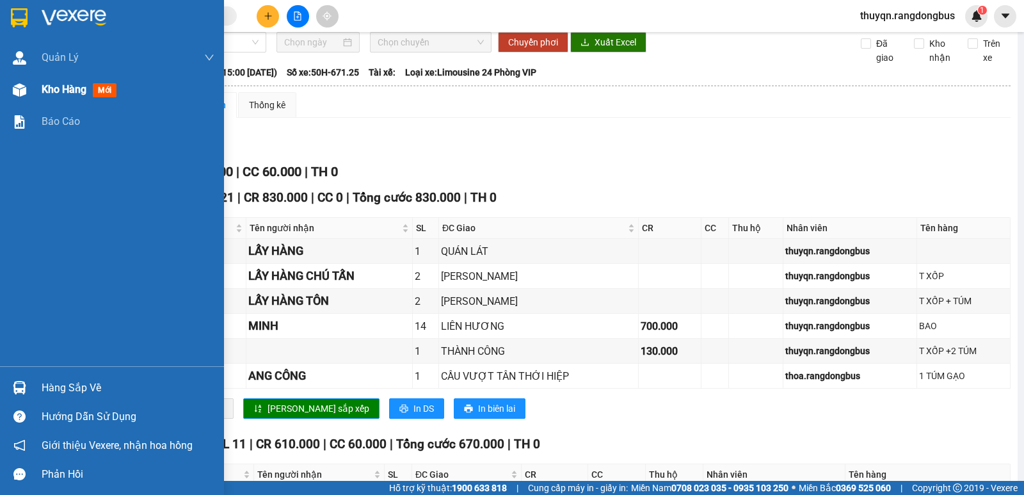
click at [56, 92] on span "Kho hàng" at bounding box center [64, 89] width 45 height 12
